Goal: Transaction & Acquisition: Purchase product/service

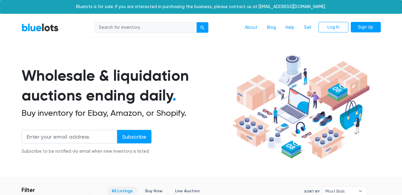
click at [131, 26] on input "search" at bounding box center [146, 27] width 102 height 11
paste input "Pokemon Lucario Ex & Tyranitar Ex"
type input "Pokemon Lucario Ex & Tyranitar Ex"
click at [196, 22] on button "submit" at bounding box center [202, 27] width 12 height 11
click at [158, 28] on input "search" at bounding box center [146, 27] width 102 height 11
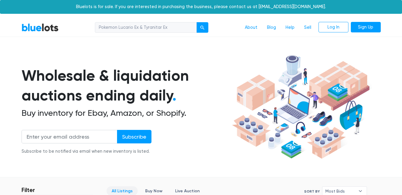
drag, startPoint x: 167, startPoint y: 28, endPoint x: 117, endPoint y: 21, distance: 51.1
click at [117, 21] on nav "BlueLots Pokemon Lucario Ex & Tyranitar Ex About Blog Help Sell Log In Sign Up" at bounding box center [201, 28] width 402 height 18
type input "Pokemon"
click at [196, 22] on button "submit" at bounding box center [202, 27] width 12 height 11
click at [204, 29] on div "submit" at bounding box center [202, 27] width 4 height 4
